Goal: Task Accomplishment & Management: Manage account settings

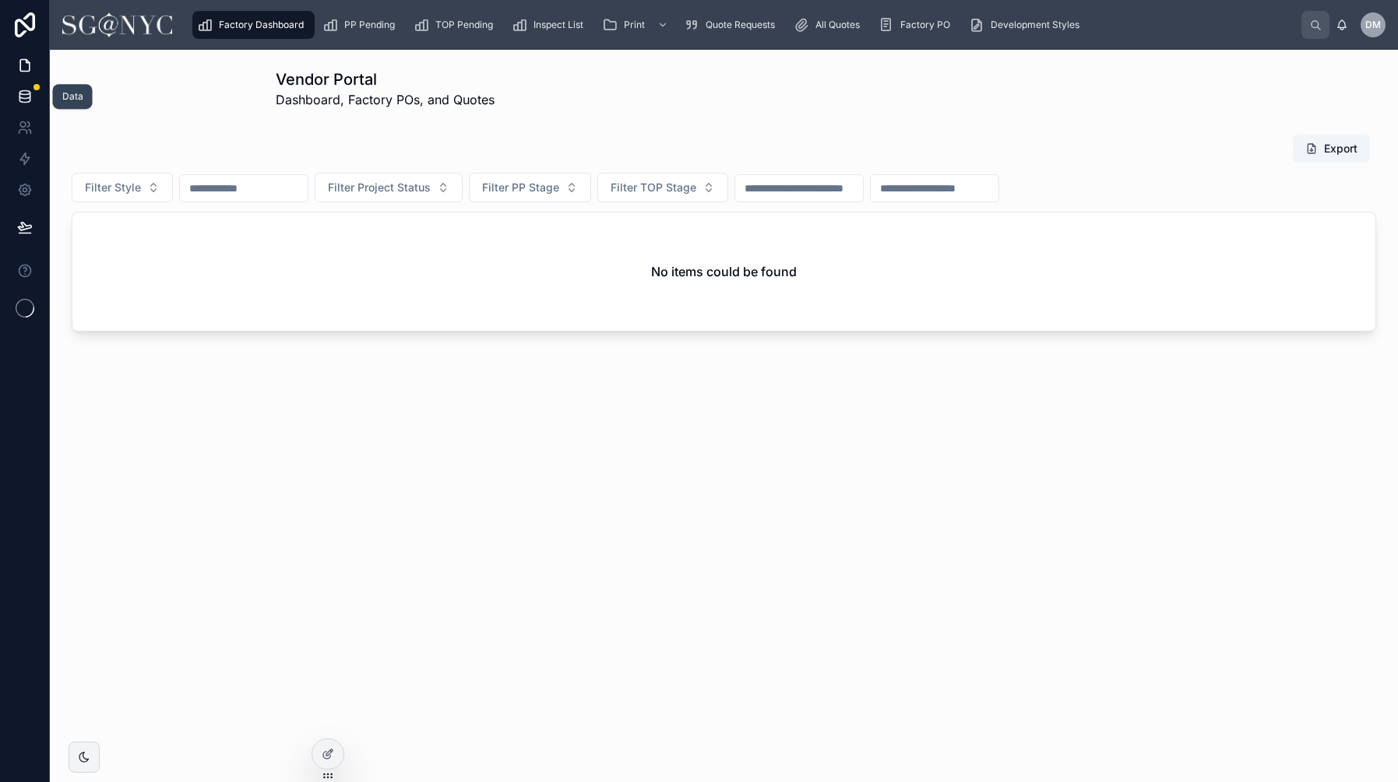
click at [32, 99] on icon at bounding box center [25, 97] width 16 height 16
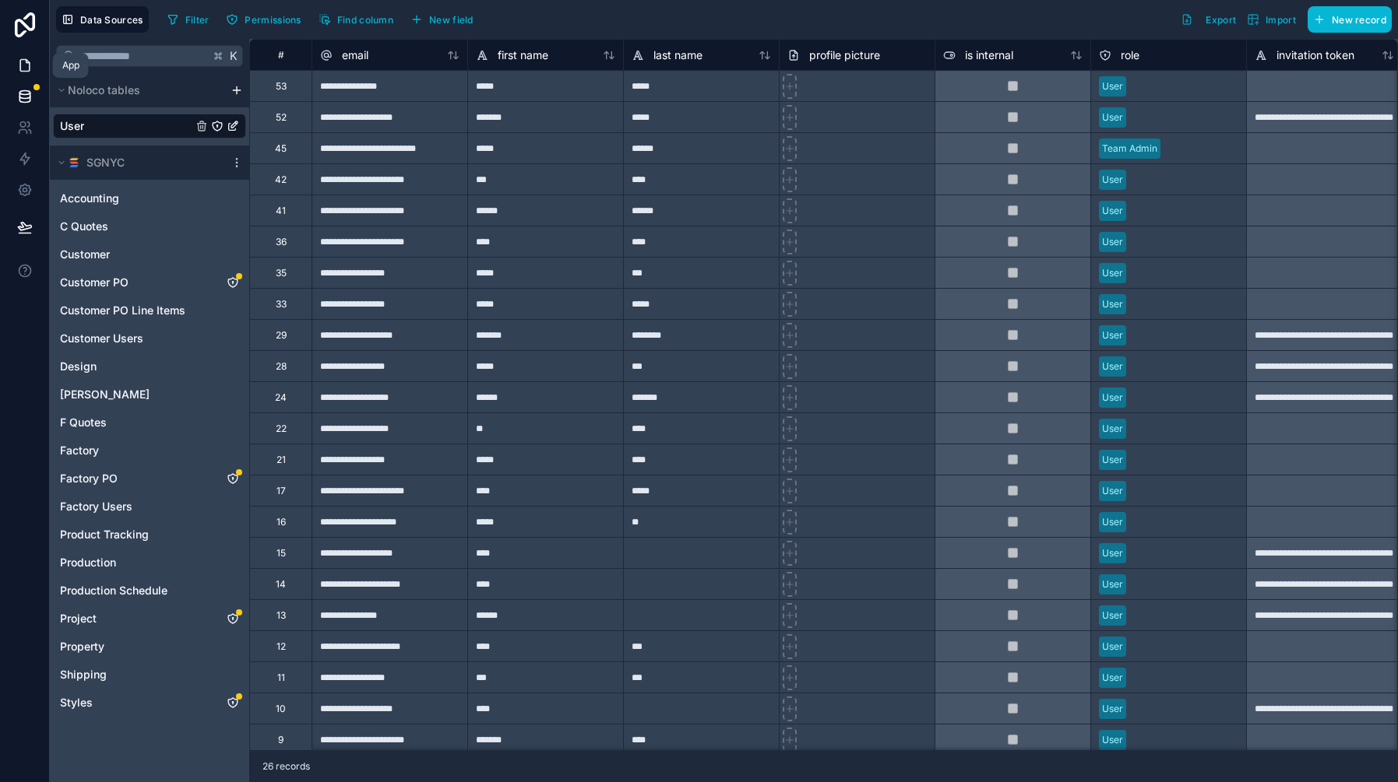
click at [33, 65] on link at bounding box center [24, 65] width 49 height 31
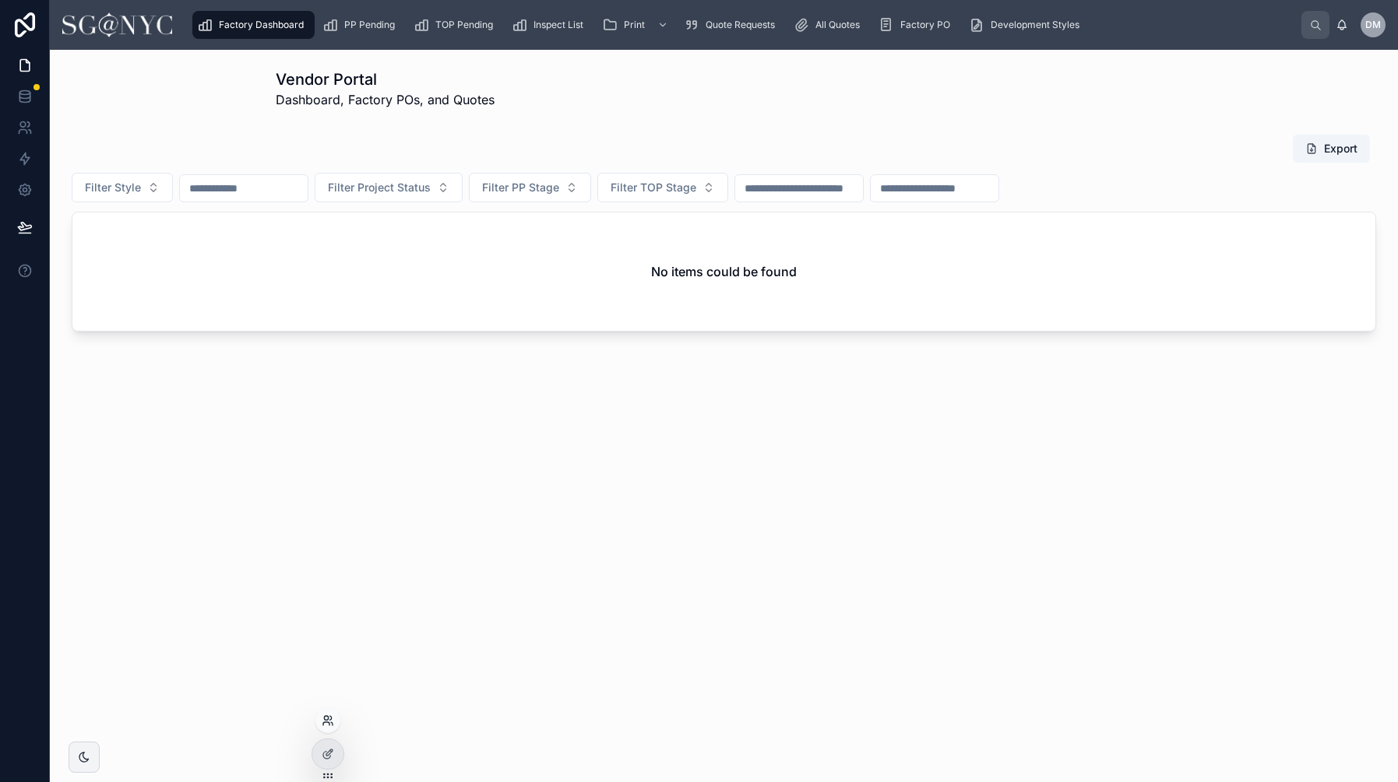
click at [325, 724] on icon at bounding box center [328, 721] width 12 height 12
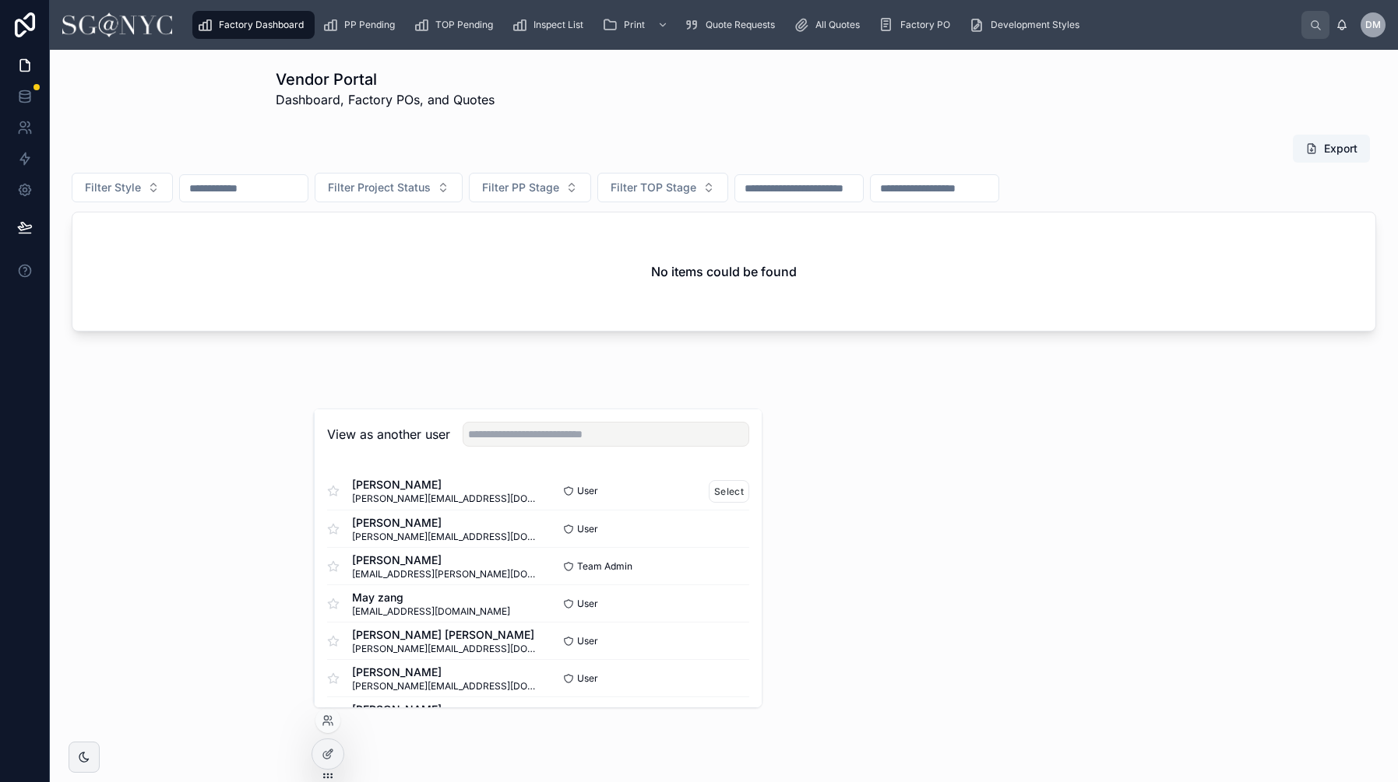
click at [484, 494] on div "[PERSON_NAME] [PERSON_NAME][EMAIL_ADDRESS][DOMAIN_NAME]" at bounding box center [432, 491] width 211 height 28
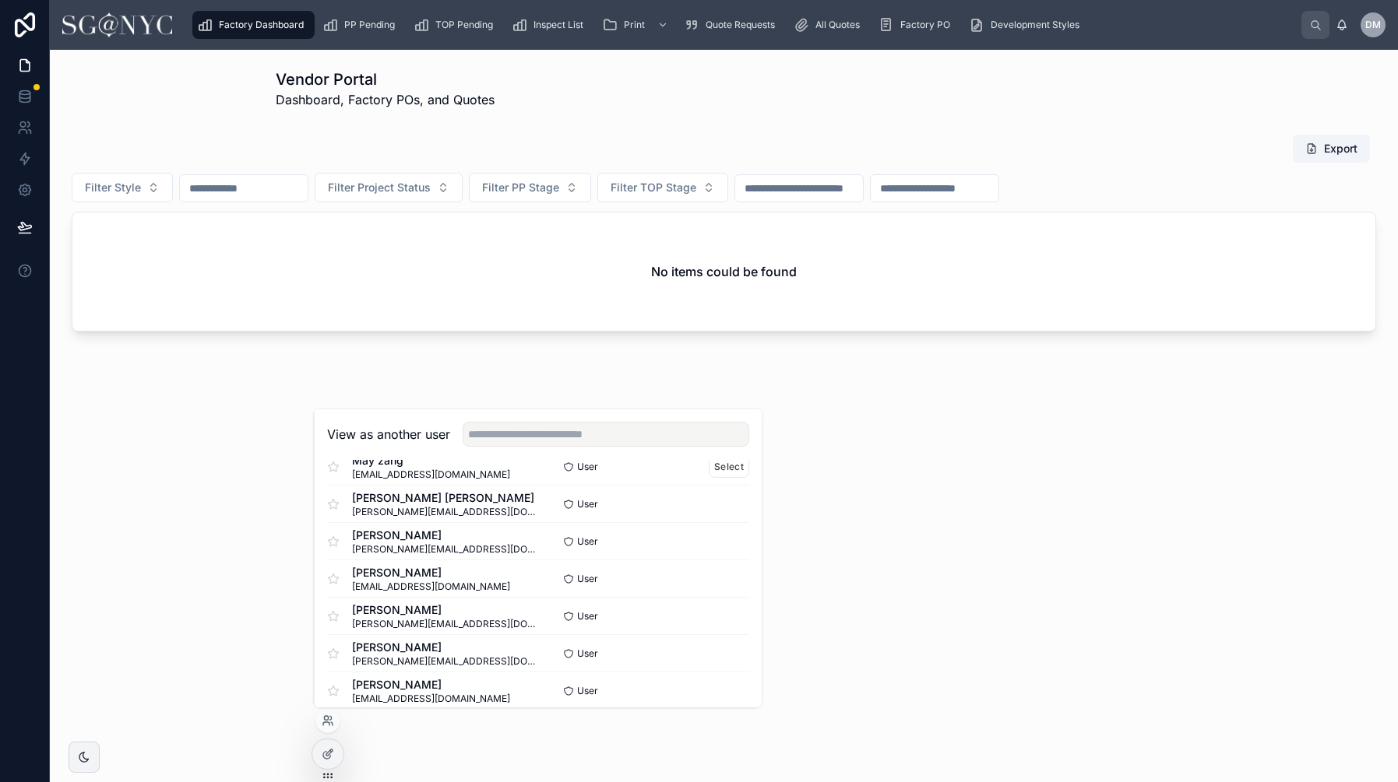
scroll to position [148, 0]
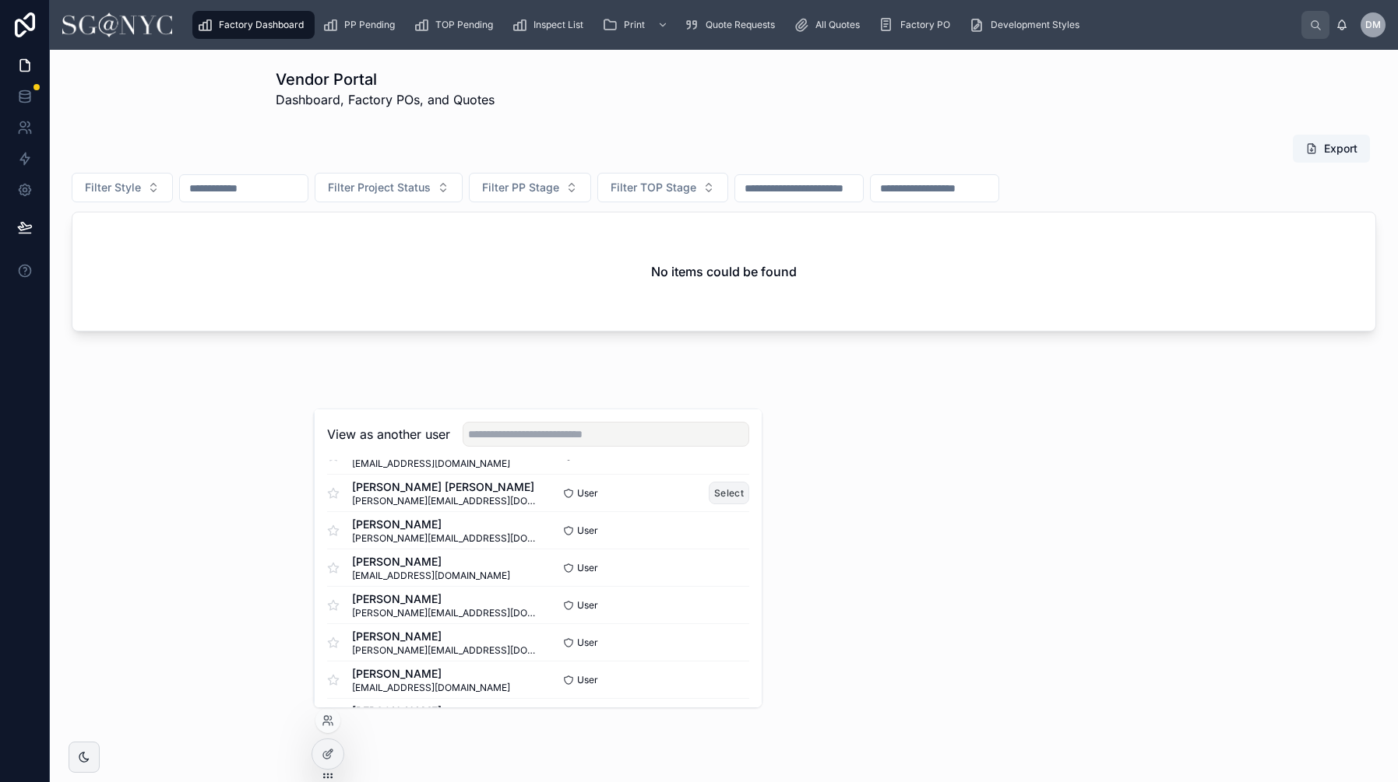
click at [721, 493] on button "Select" at bounding box center [729, 493] width 40 height 23
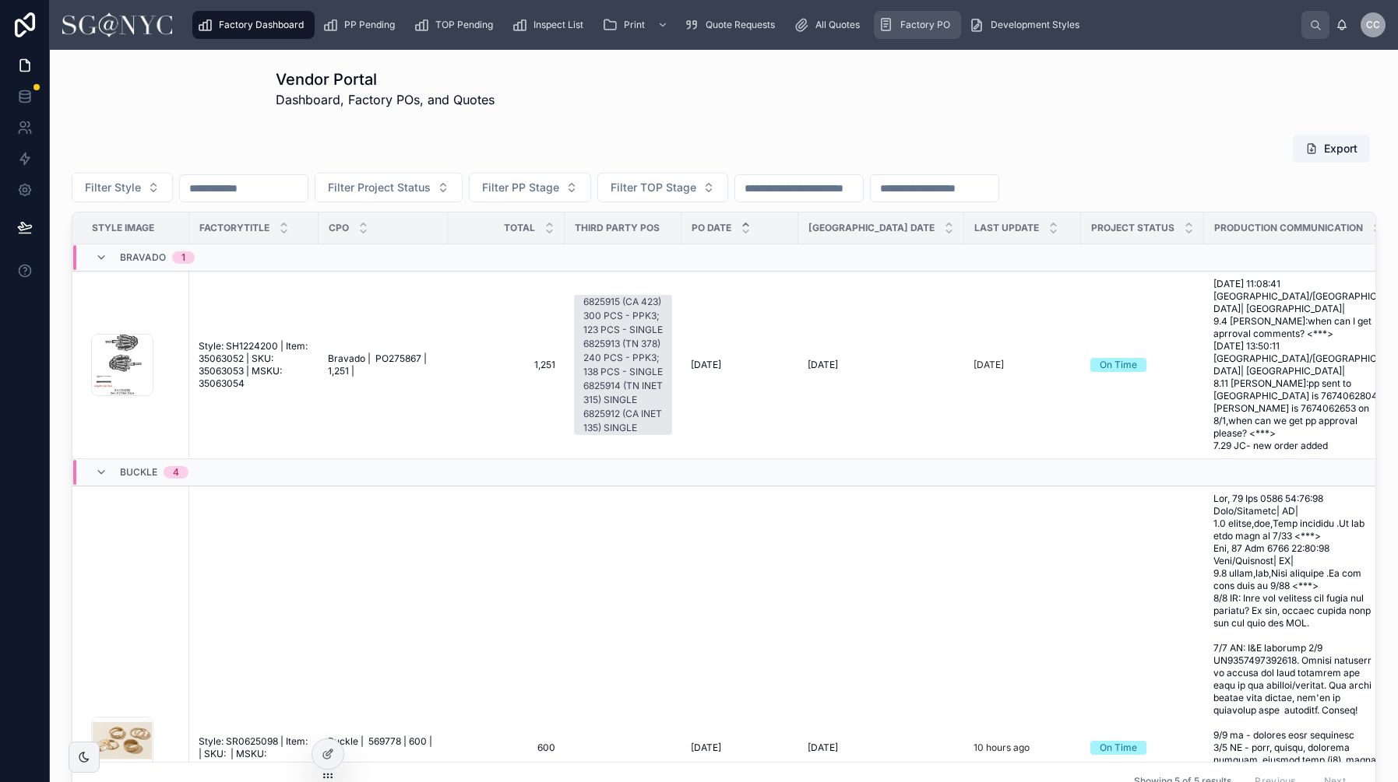
click at [937, 23] on span "Factory PO" at bounding box center [925, 25] width 50 height 12
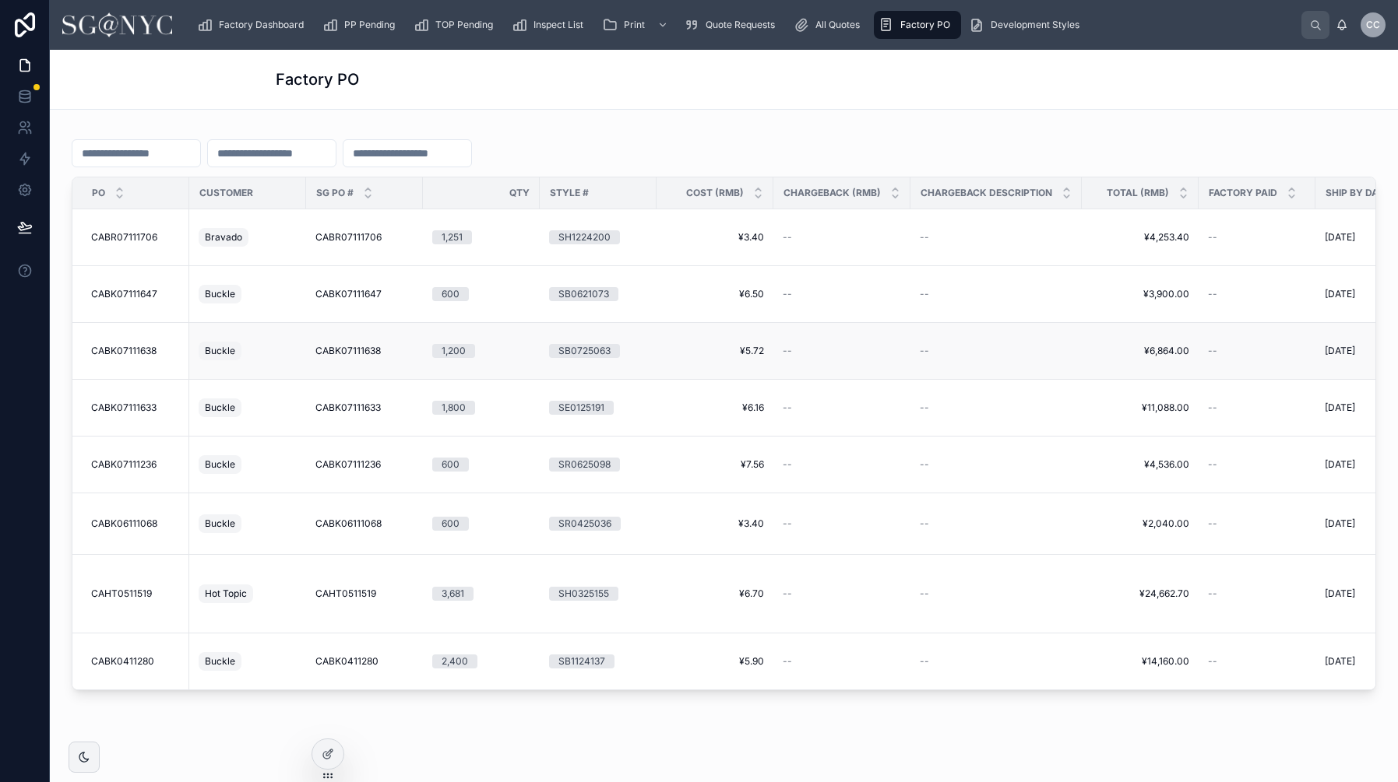
scroll to position [0, 310]
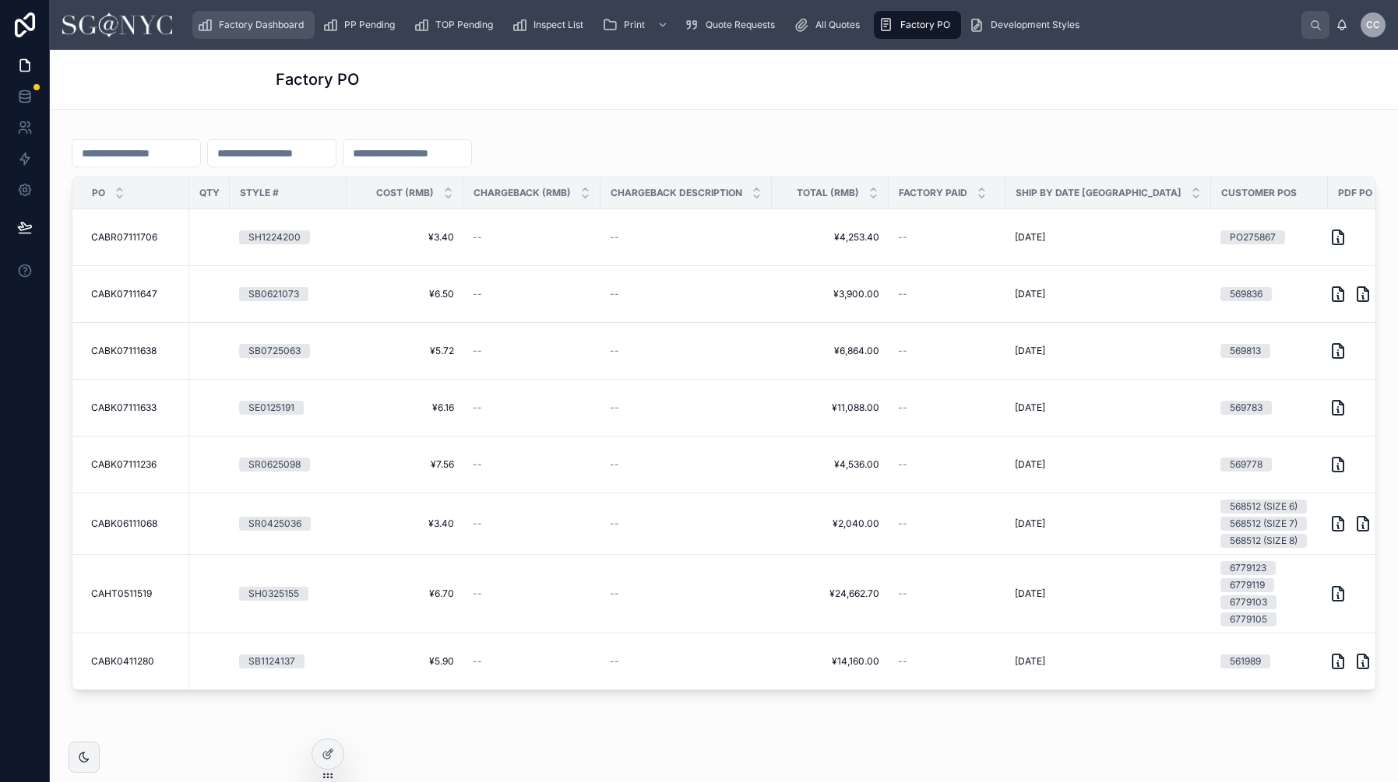
click at [213, 33] on div "Factory Dashboard" at bounding box center [253, 24] width 113 height 25
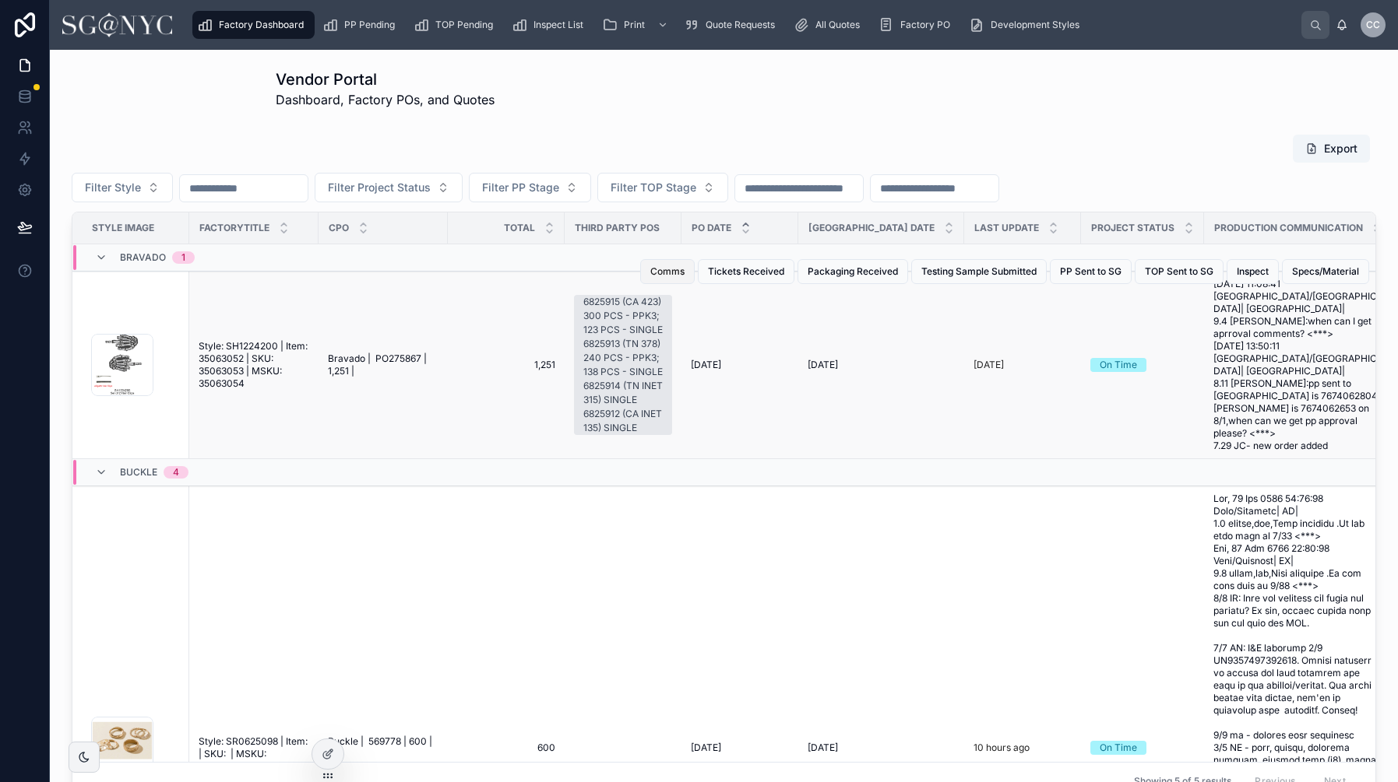
click at [676, 270] on span "Comms" at bounding box center [667, 271] width 34 height 12
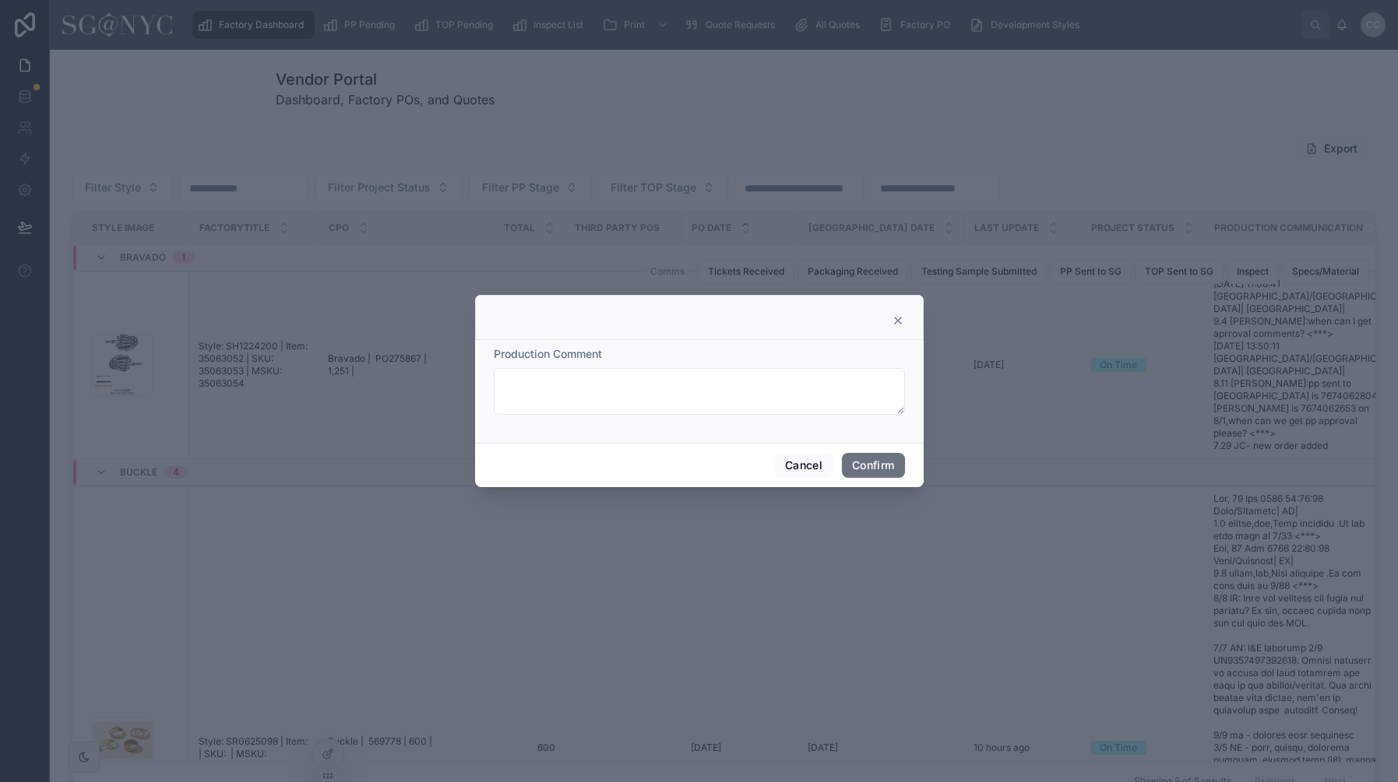
click at [898, 318] on icon at bounding box center [897, 321] width 12 height 12
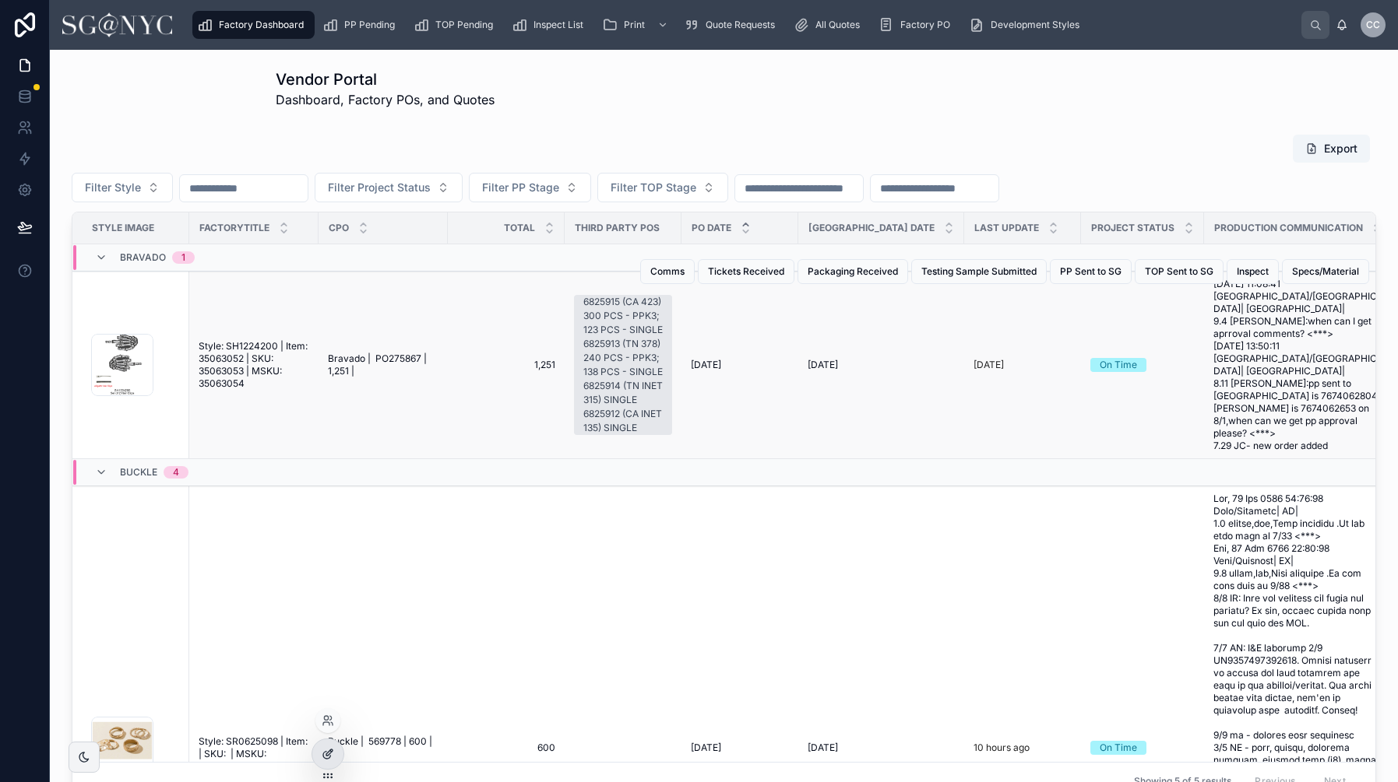
click at [328, 754] on icon at bounding box center [328, 754] width 12 height 12
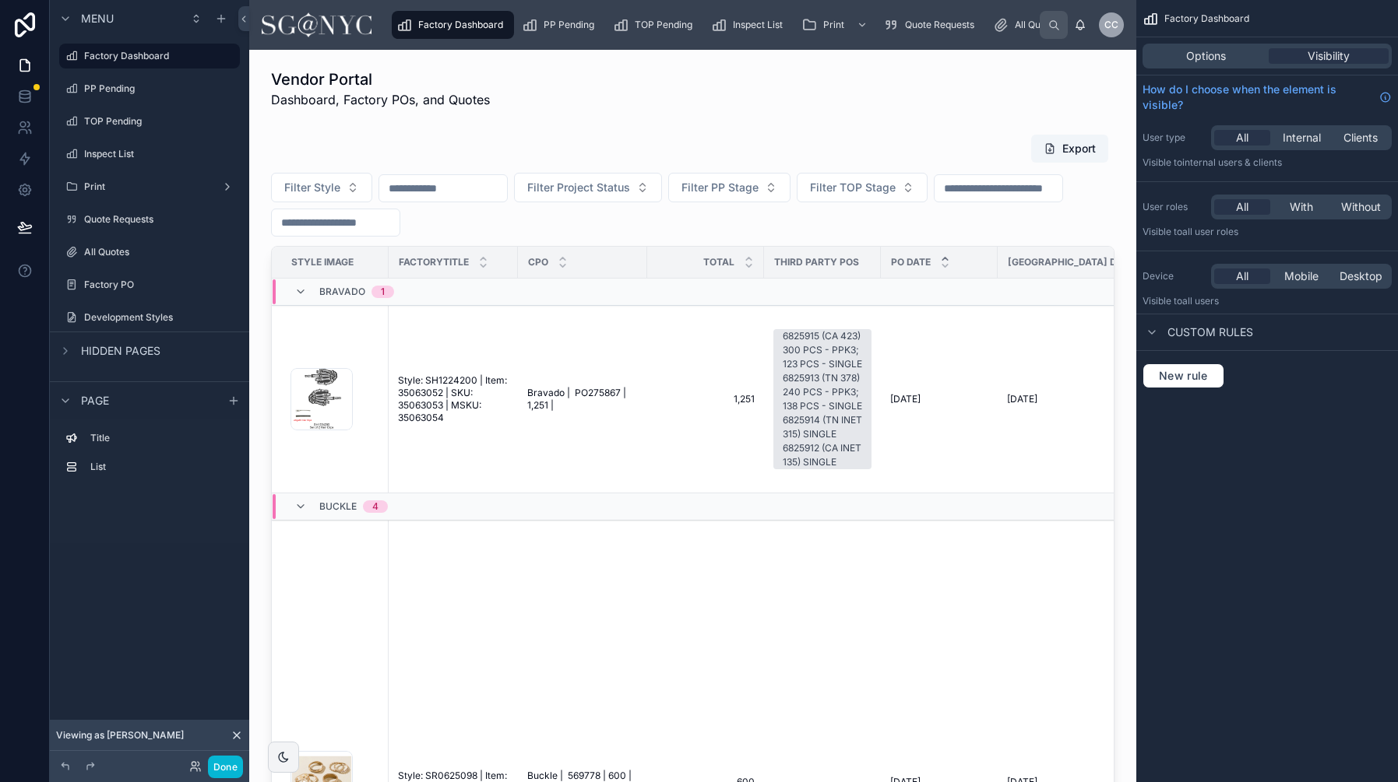
click at [328, 754] on div "SR0625098 .jpg" at bounding box center [321, 782] width 62 height 62
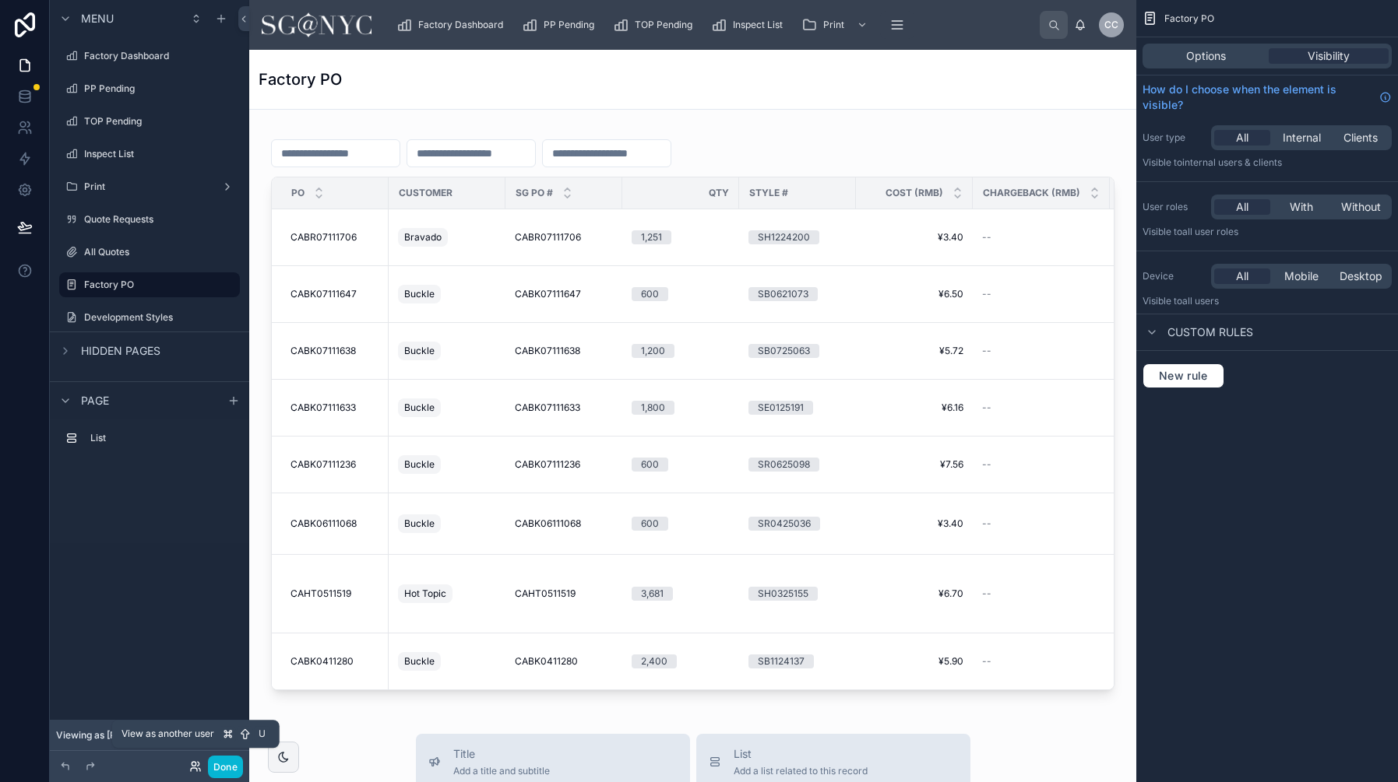
click at [193, 768] on icon at bounding box center [194, 769] width 6 height 3
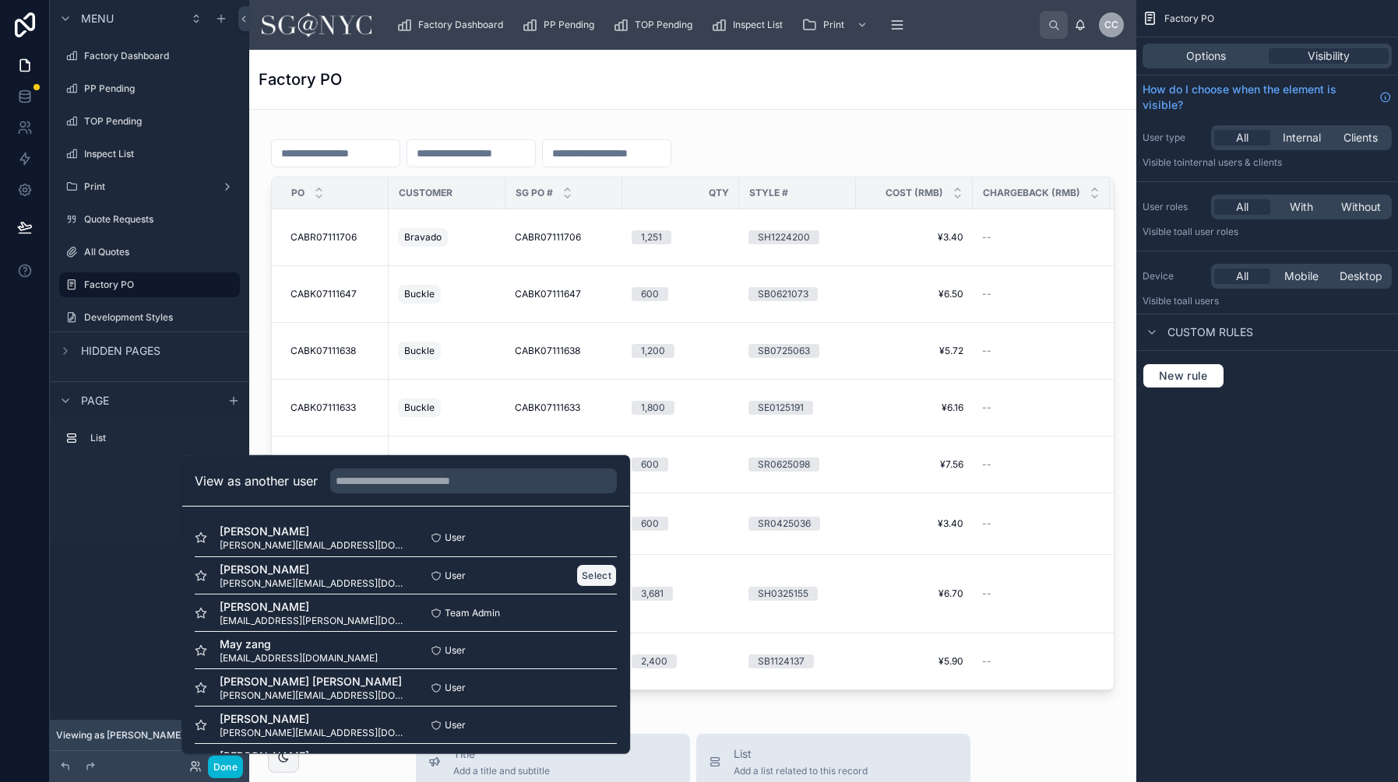
click at [591, 571] on button "Select" at bounding box center [596, 575] width 40 height 23
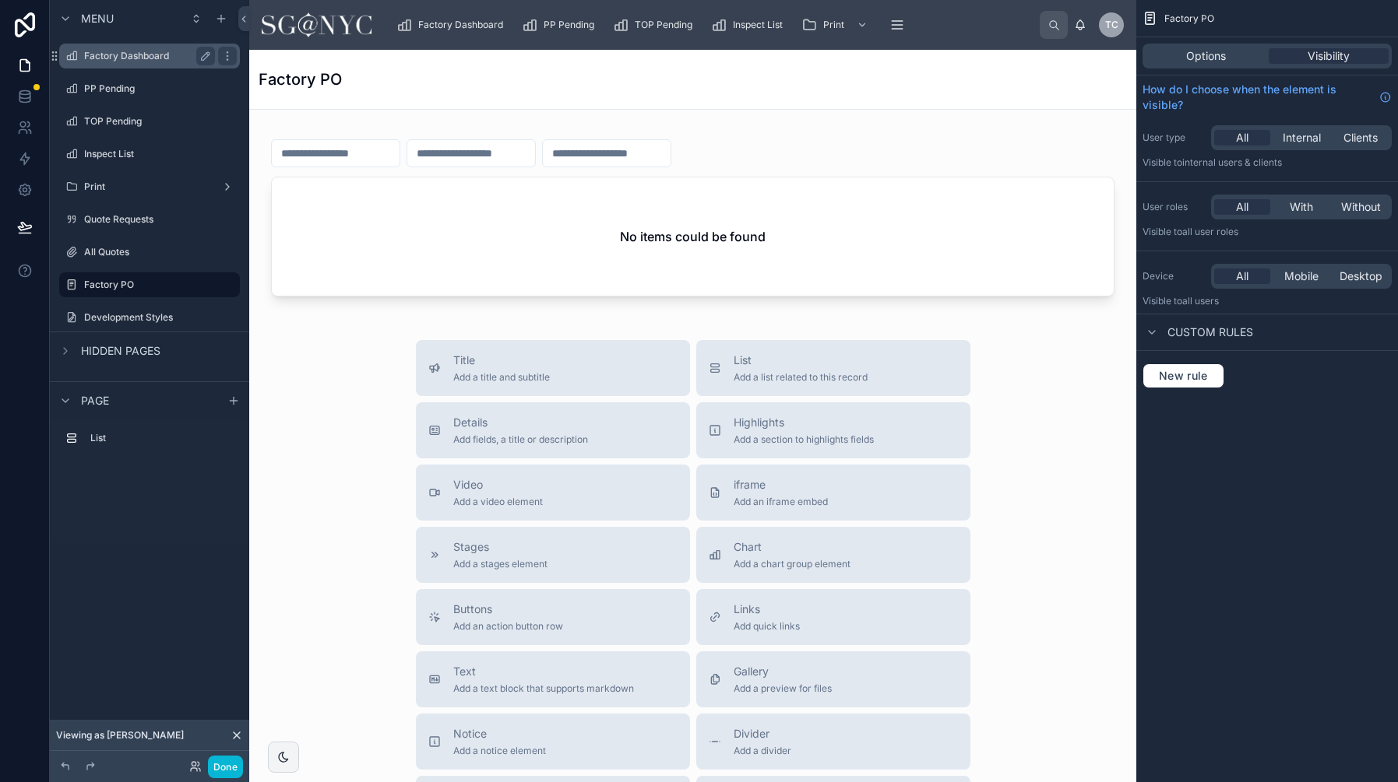
click at [157, 53] on label "Factory Dashboard" at bounding box center [146, 56] width 125 height 12
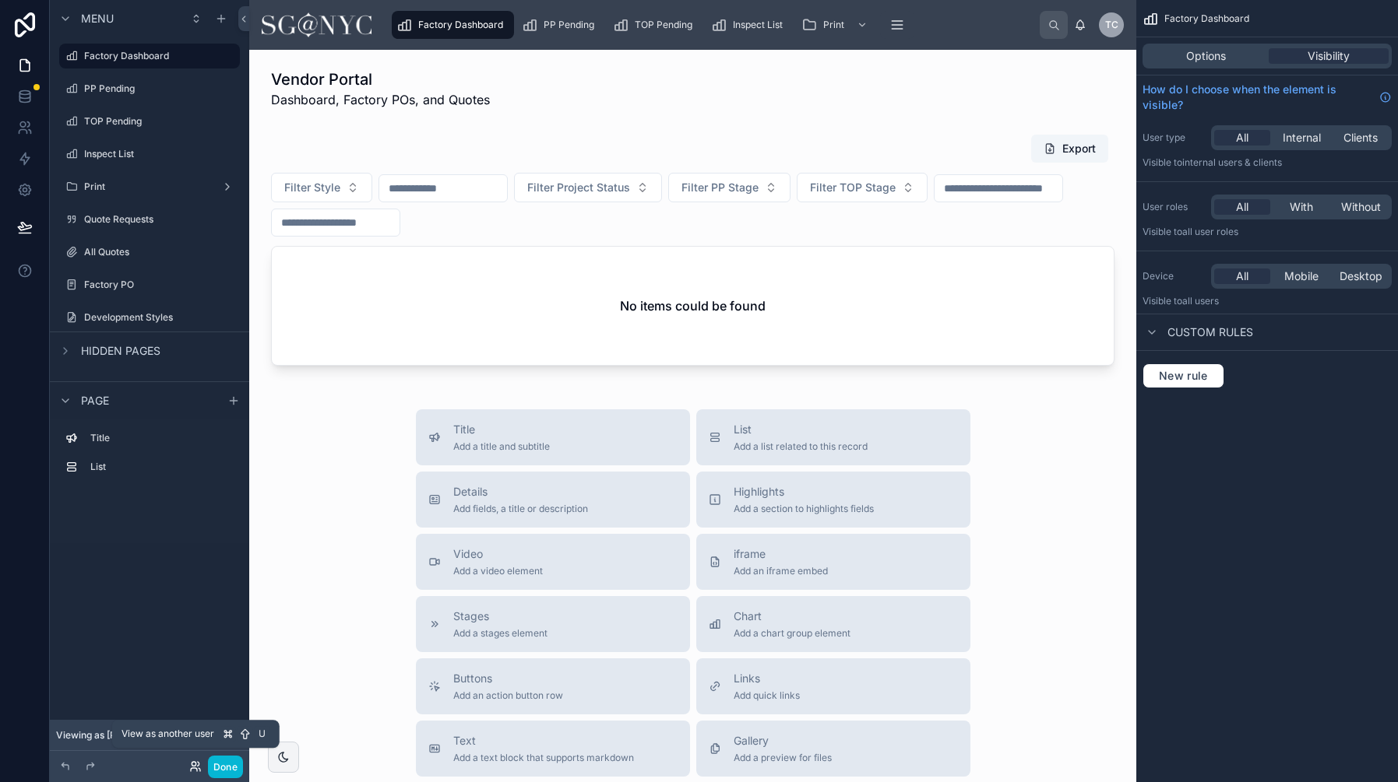
click at [195, 767] on icon at bounding box center [195, 767] width 12 height 12
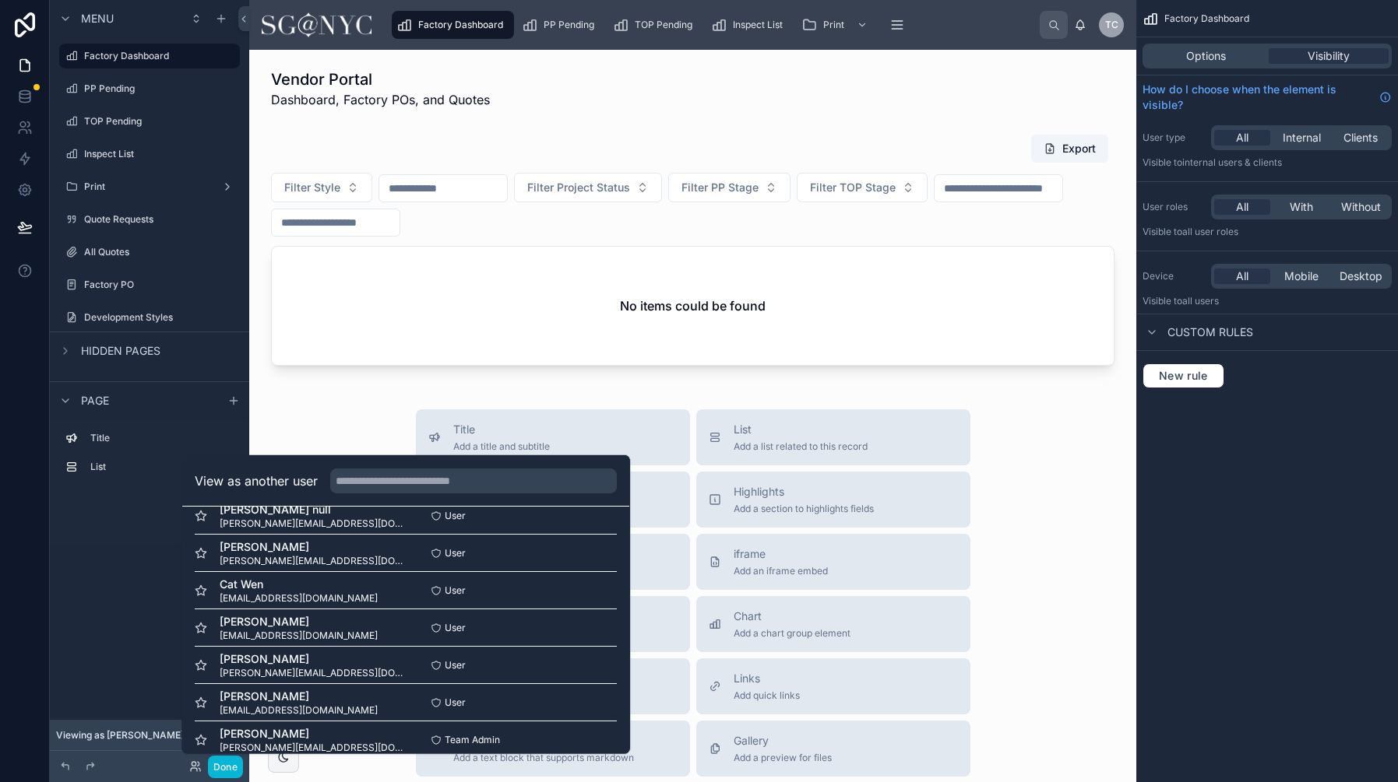
scroll to position [654, 0]
click at [585, 713] on button "Select" at bounding box center [596, 706] width 40 height 23
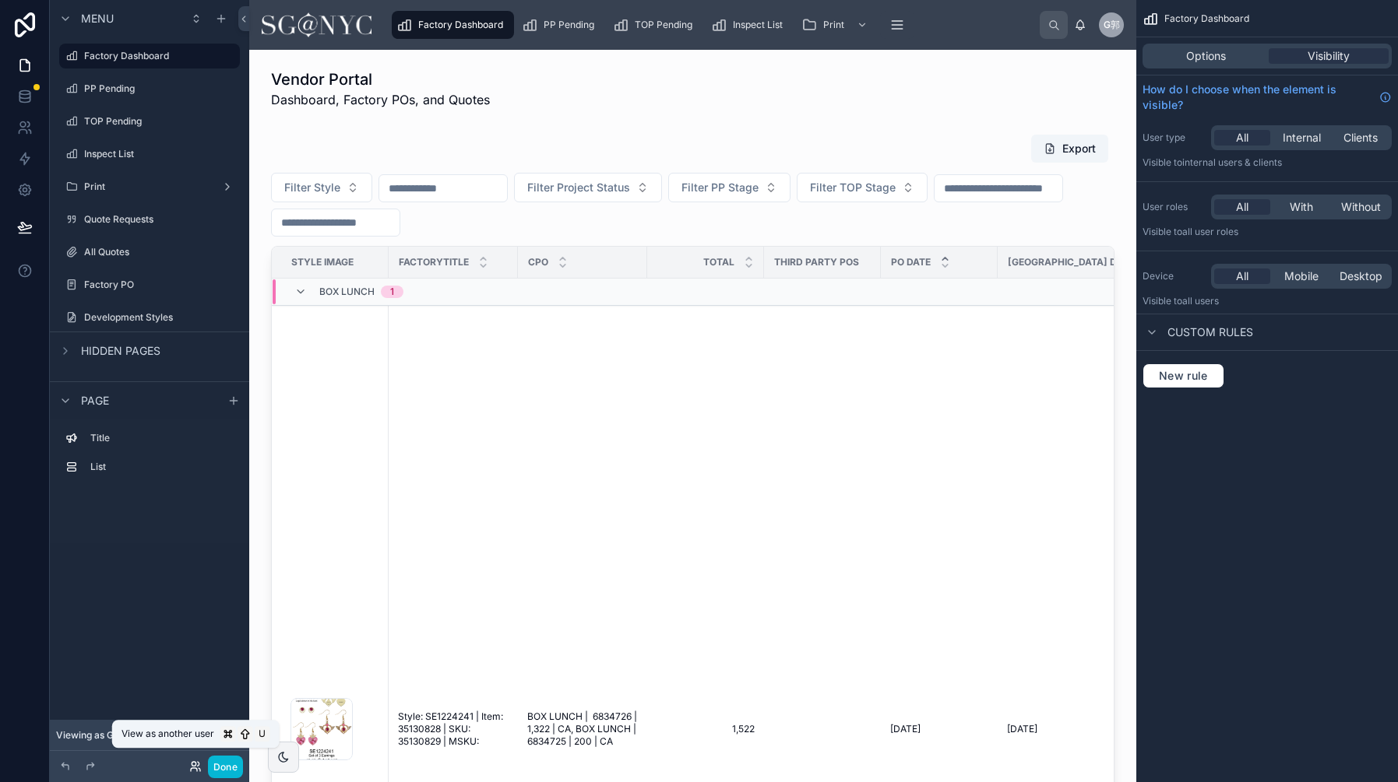
click at [195, 769] on icon at bounding box center [195, 767] width 12 height 12
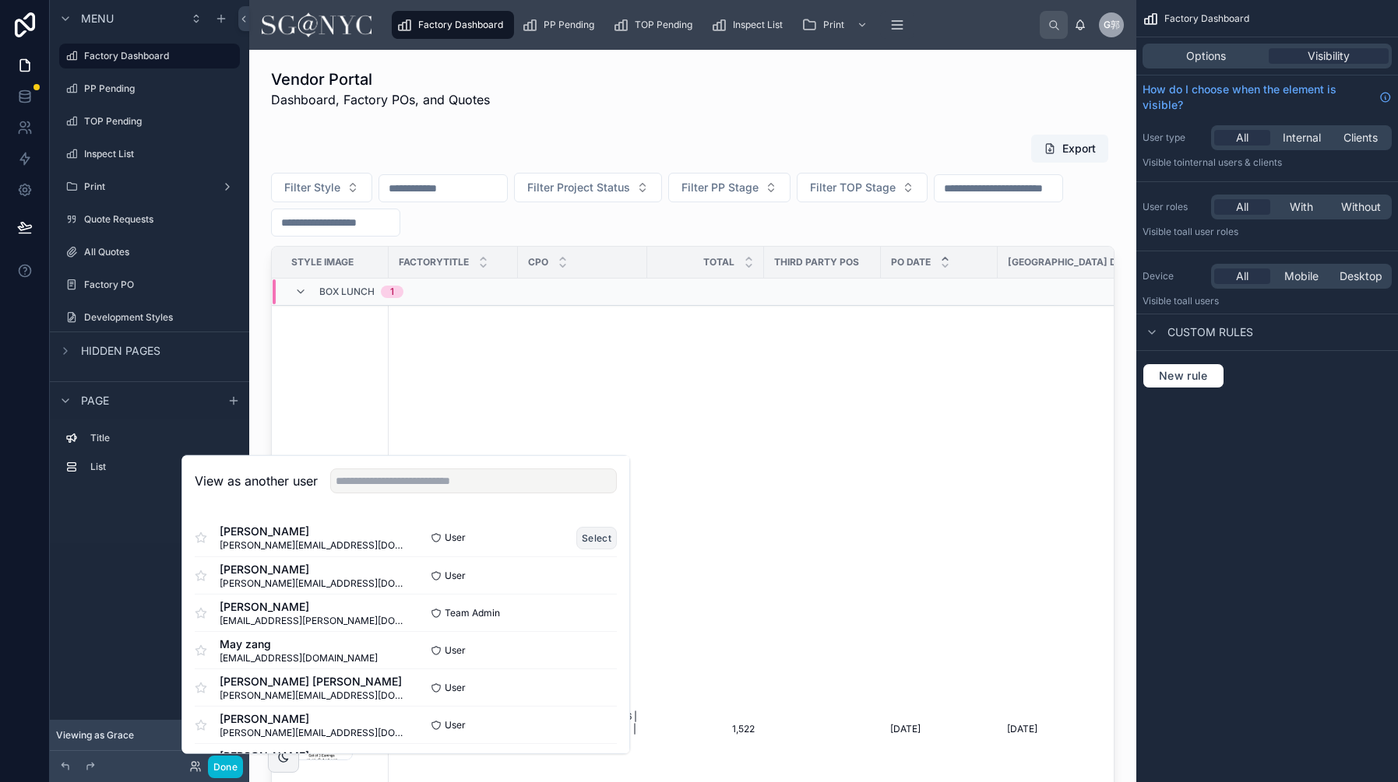
click at [590, 538] on button "Select" at bounding box center [596, 537] width 40 height 23
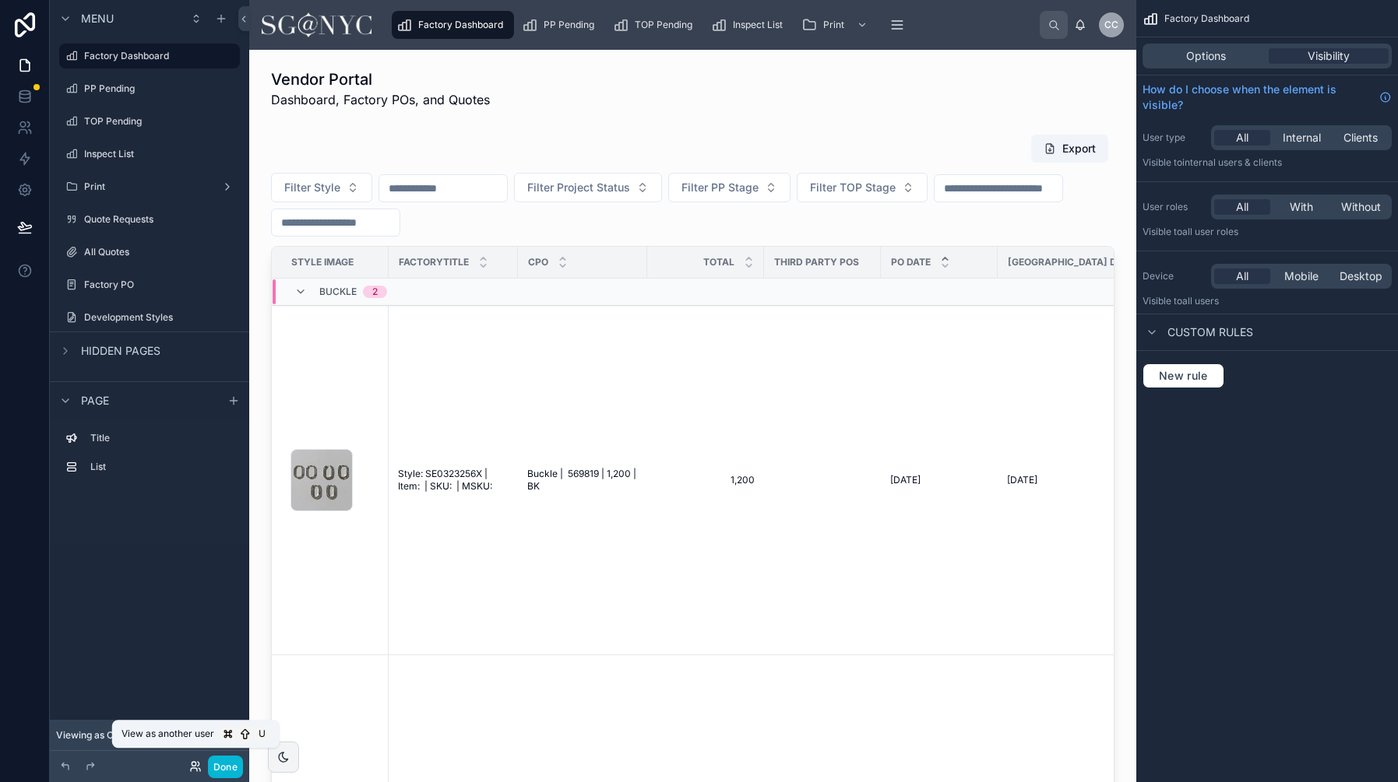
click at [196, 772] on icon at bounding box center [195, 767] width 12 height 12
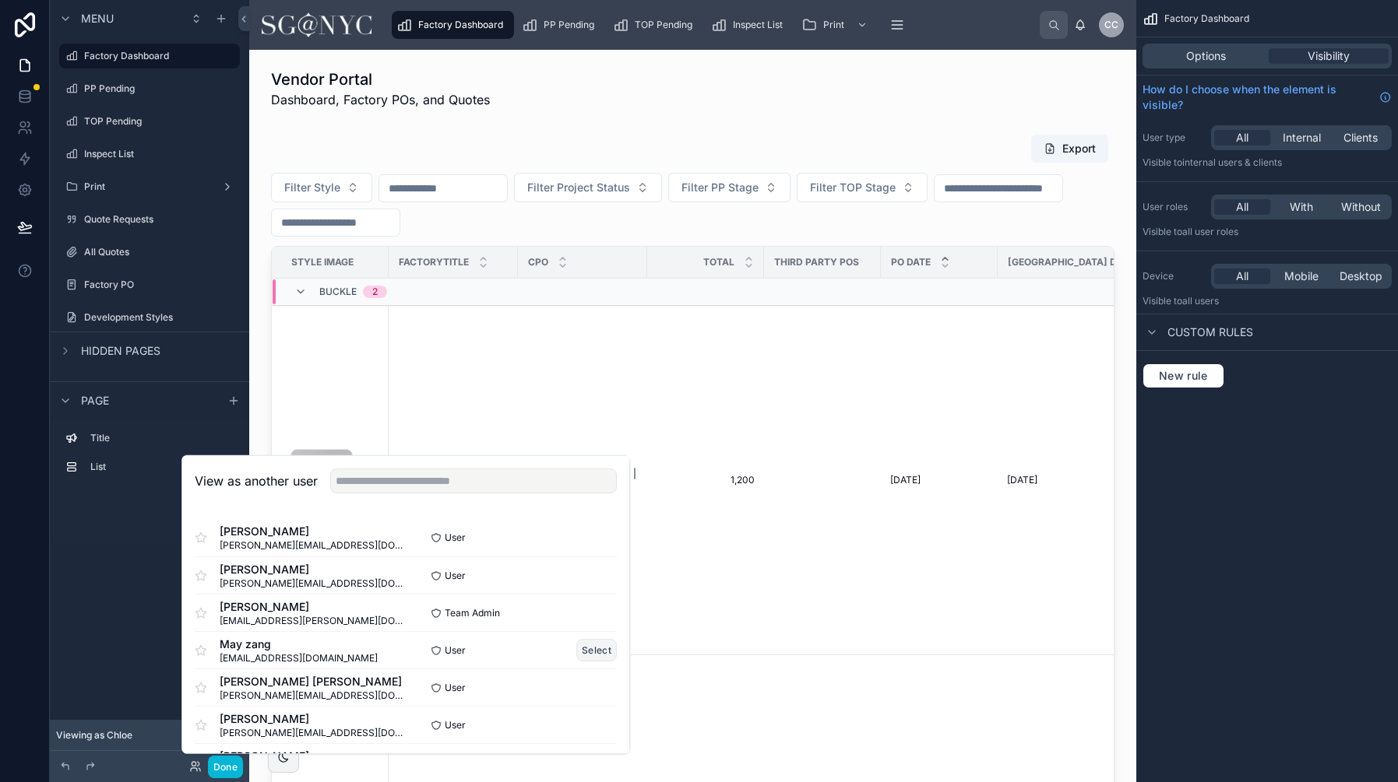
click at [596, 646] on button "Select" at bounding box center [596, 650] width 40 height 23
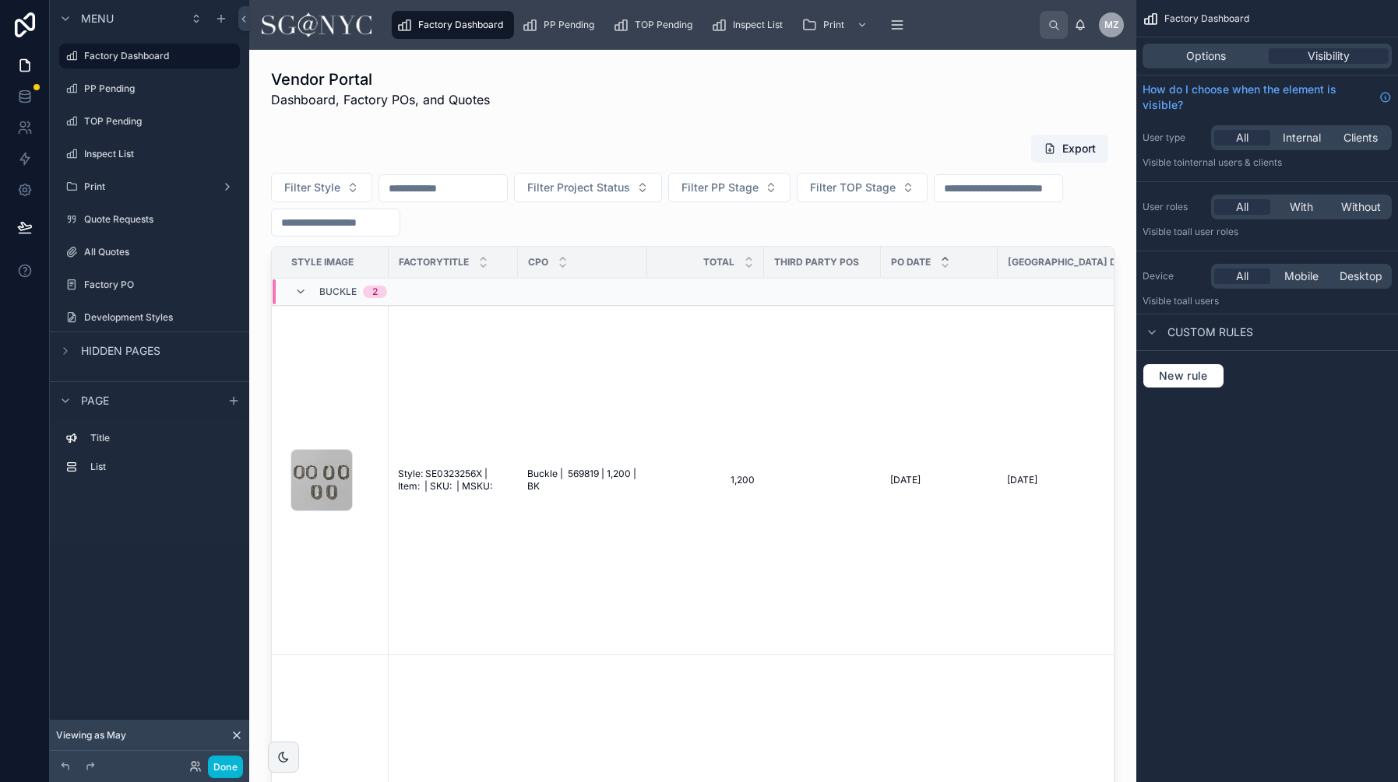
click at [194, 773] on div "Done" at bounding box center [212, 767] width 62 height 23
click at [200, 761] on icon at bounding box center [195, 767] width 12 height 12
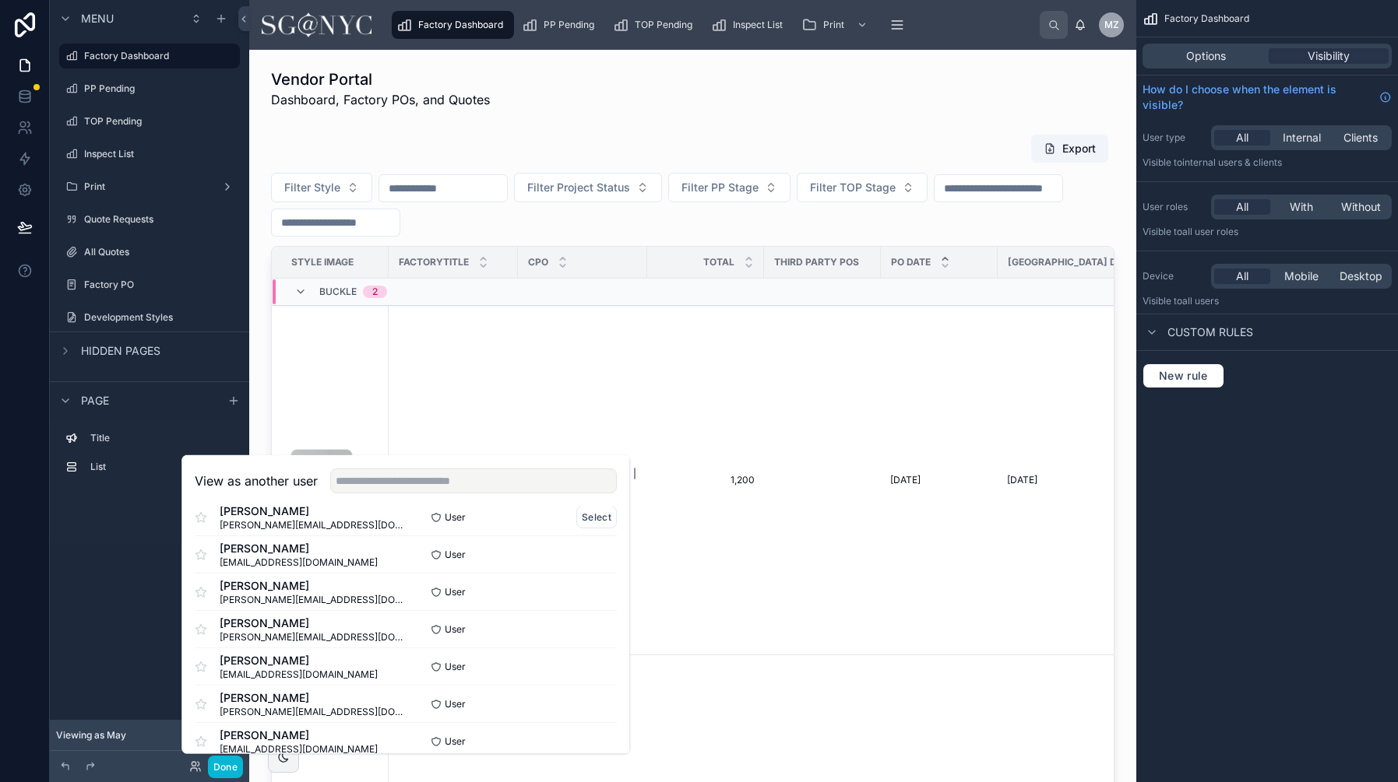
scroll to position [210, 0]
click at [591, 557] on button "Select" at bounding box center [596, 552] width 40 height 23
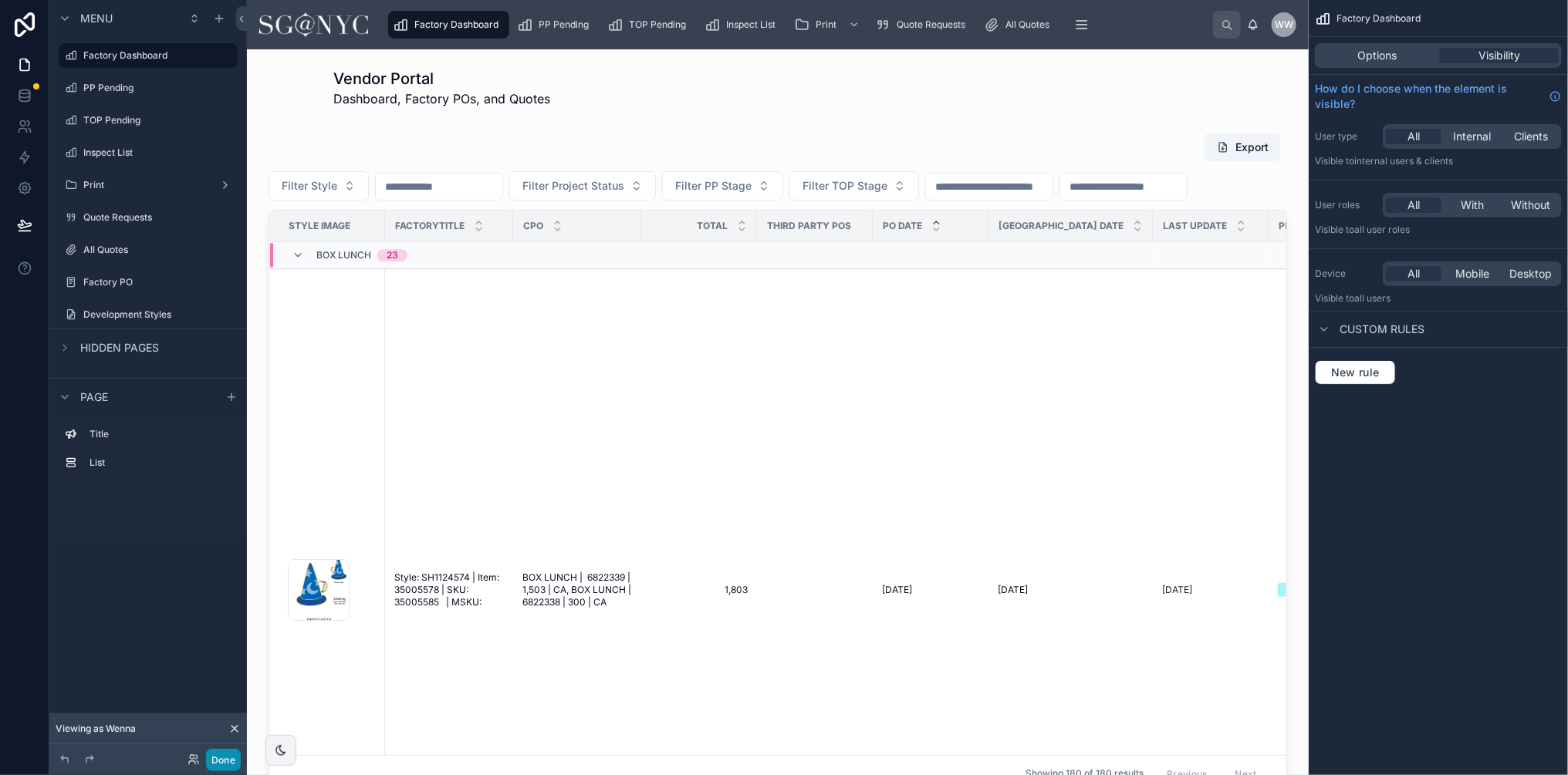
click at [229, 758] on button "Done" at bounding box center [223, 760] width 35 height 23
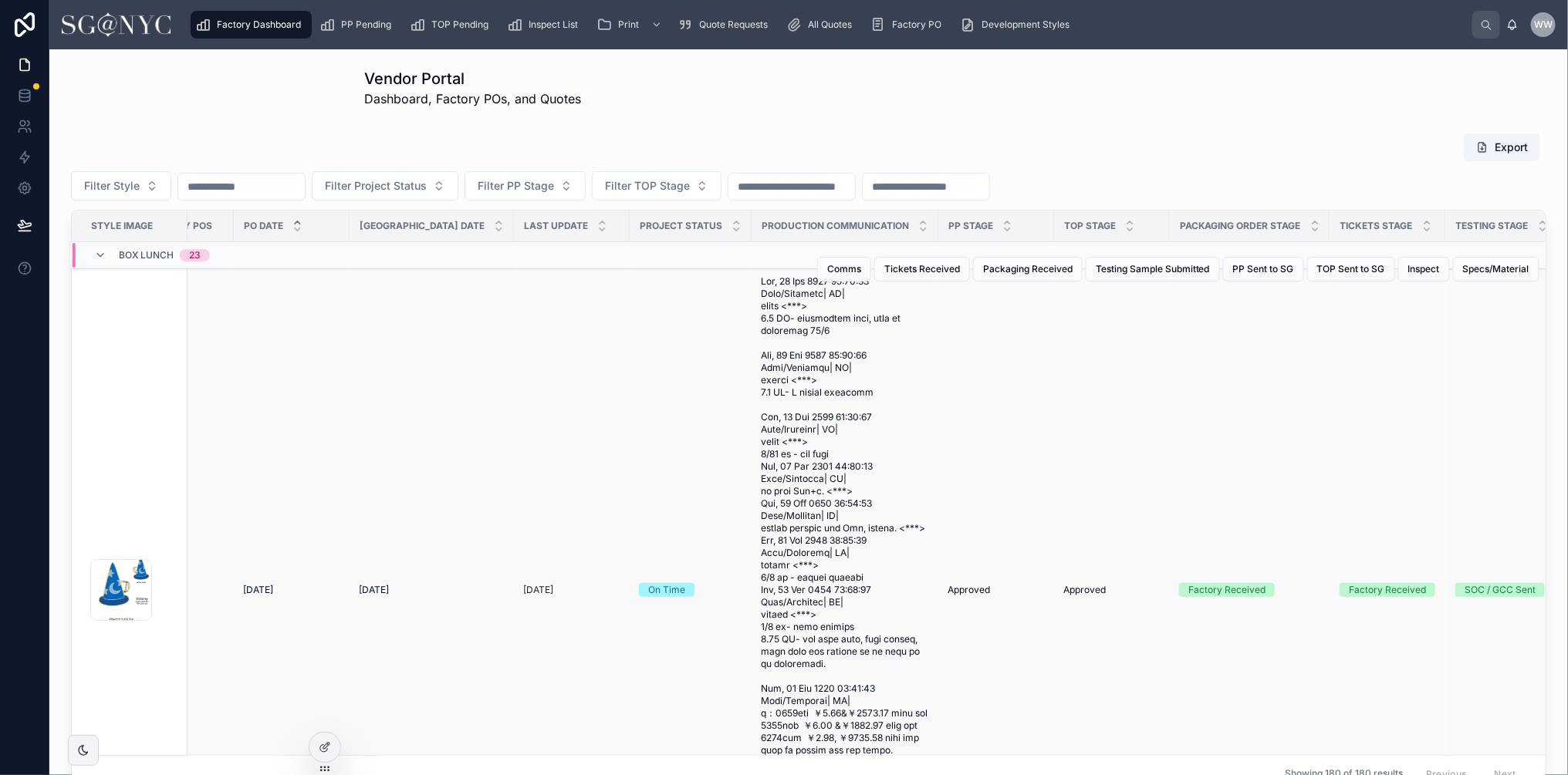
scroll to position [0, 444]
click at [851, 263] on span "Comms" at bounding box center [844, 269] width 34 height 12
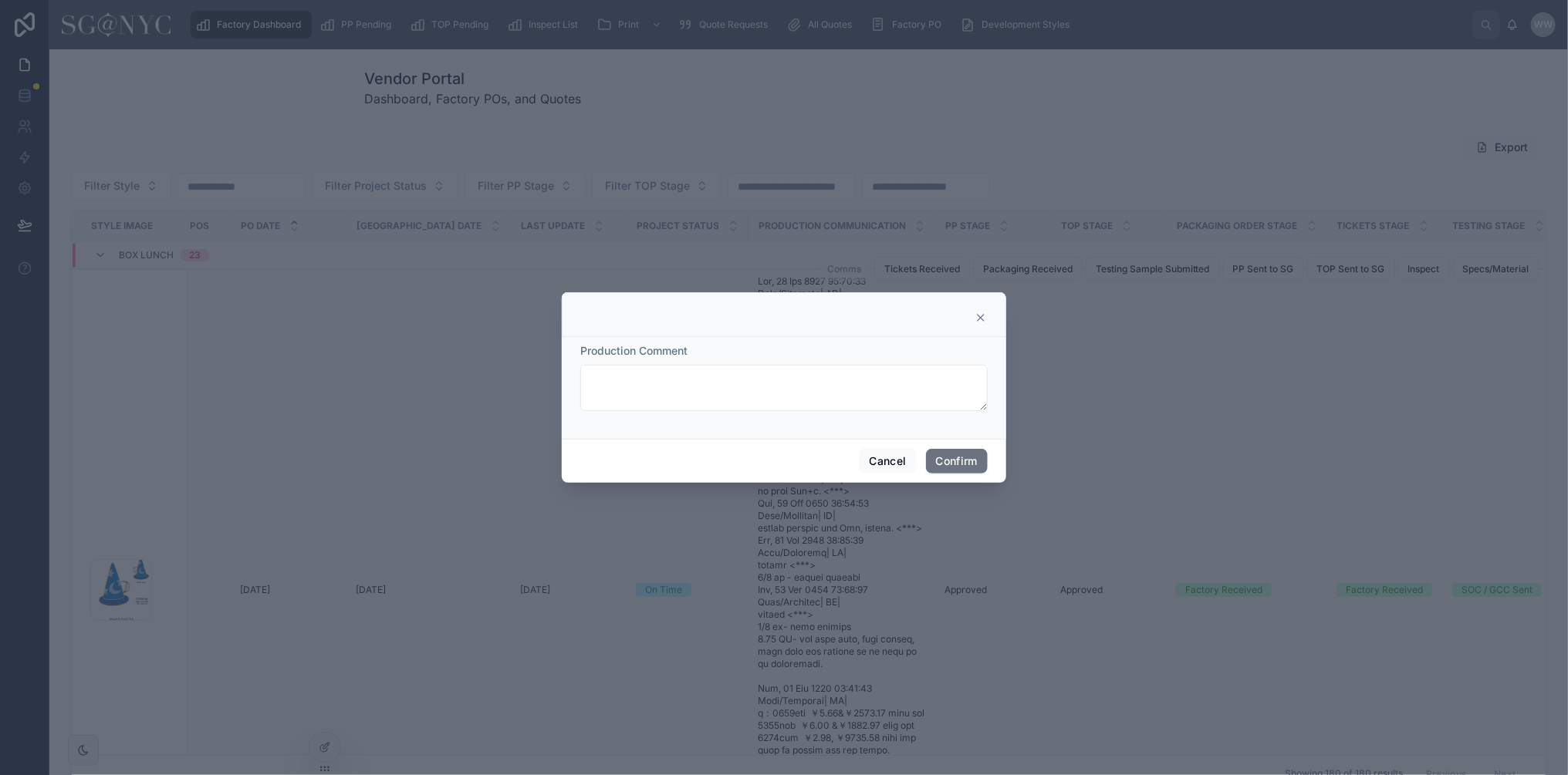
click at [979, 322] on icon at bounding box center [980, 318] width 12 height 12
